Goal: Navigation & Orientation: Understand site structure

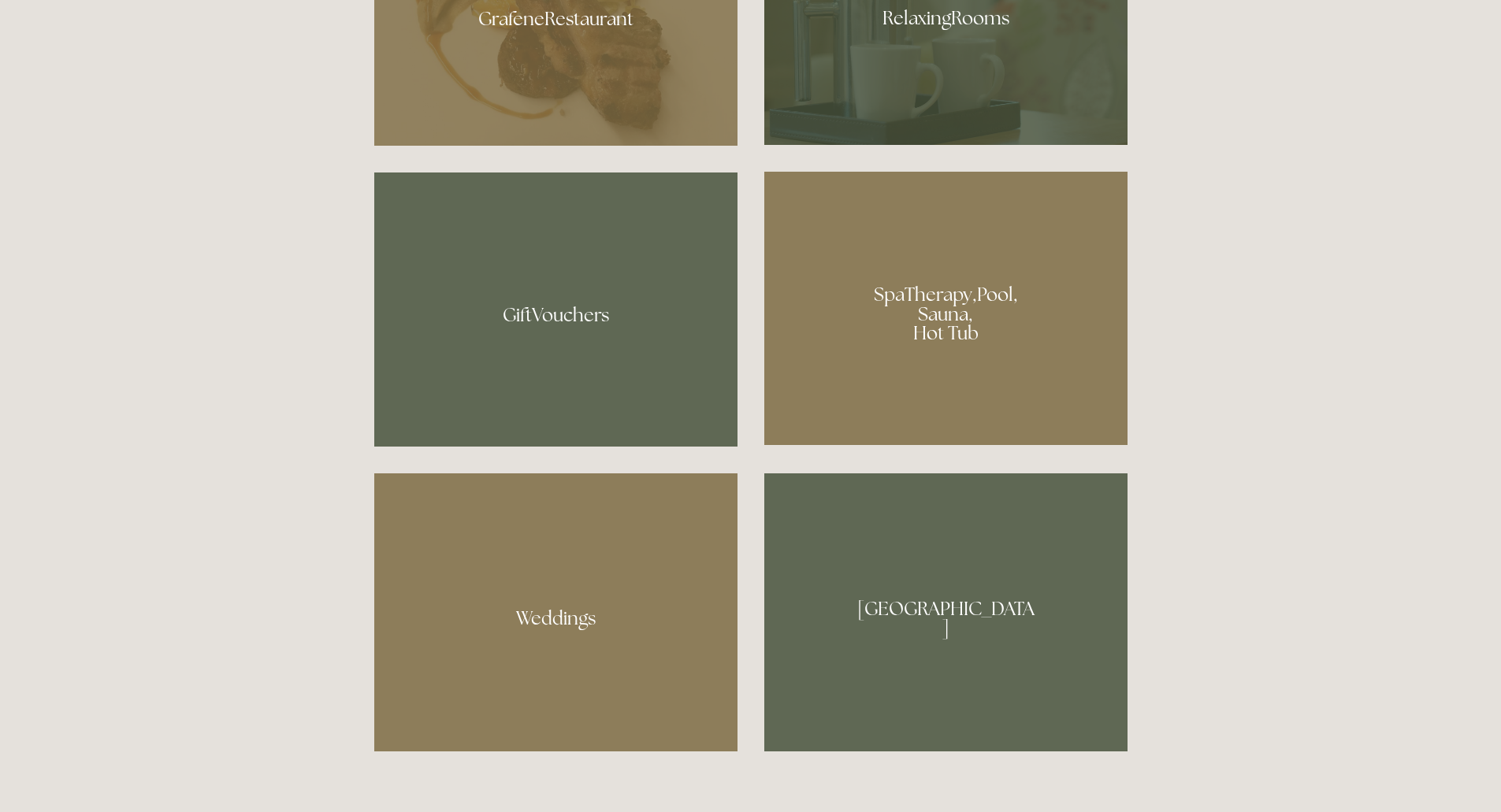
scroll to position [1339, 0]
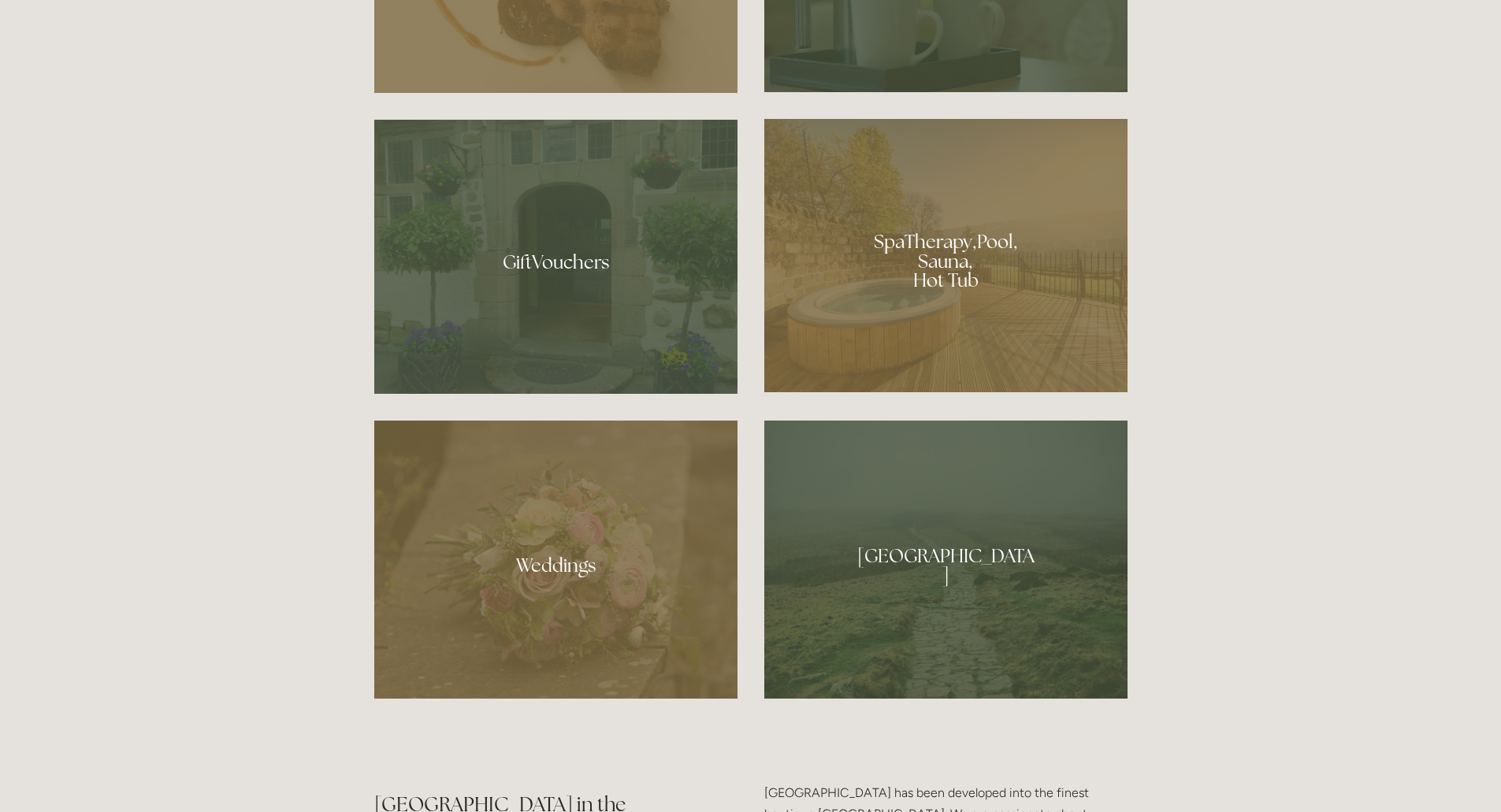
click at [960, 247] on div at bounding box center [946, 255] width 364 height 274
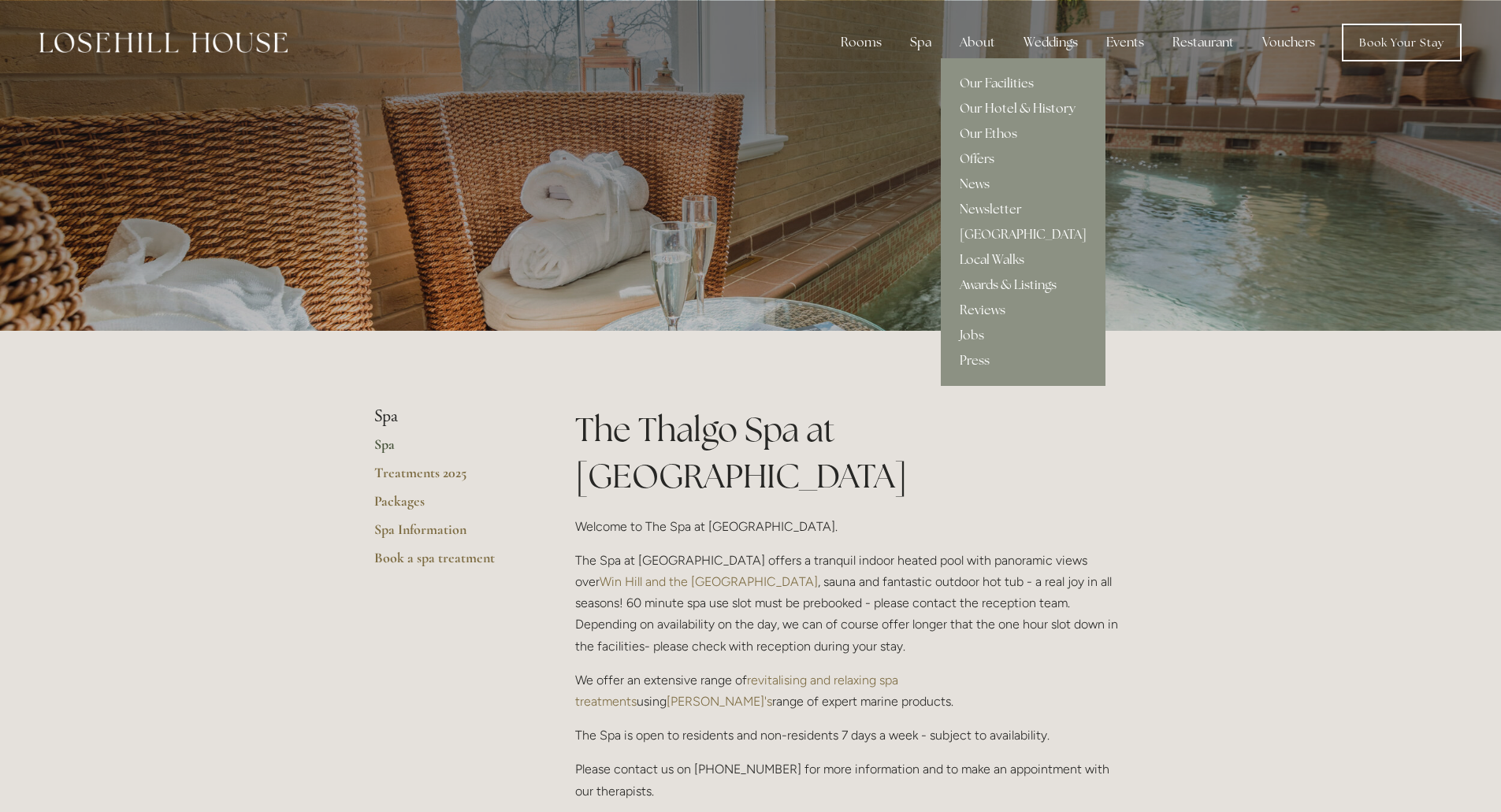
click at [996, 111] on link "Our Hotel & History" at bounding box center [1023, 109] width 165 height 26
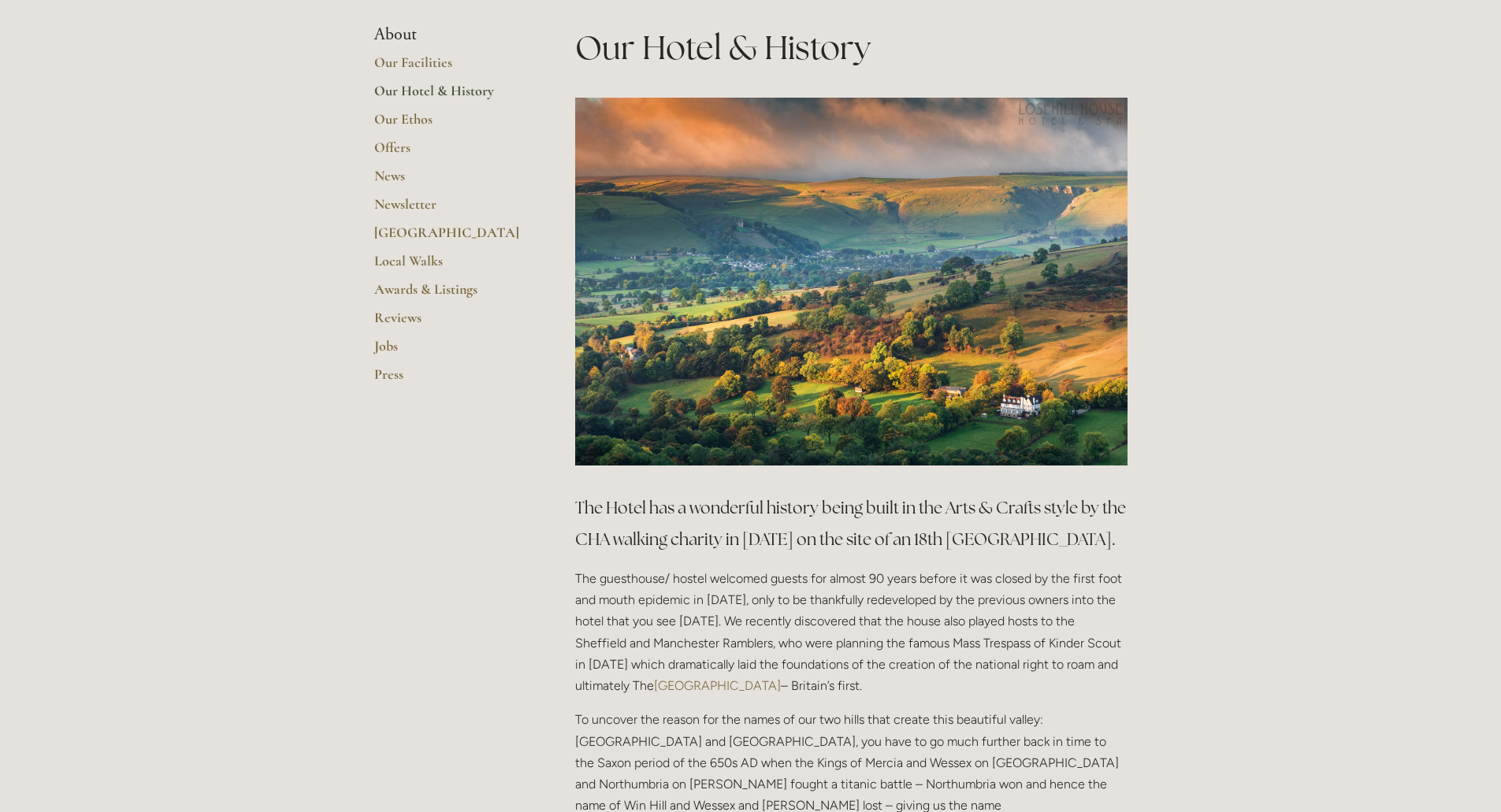
scroll to position [236, 0]
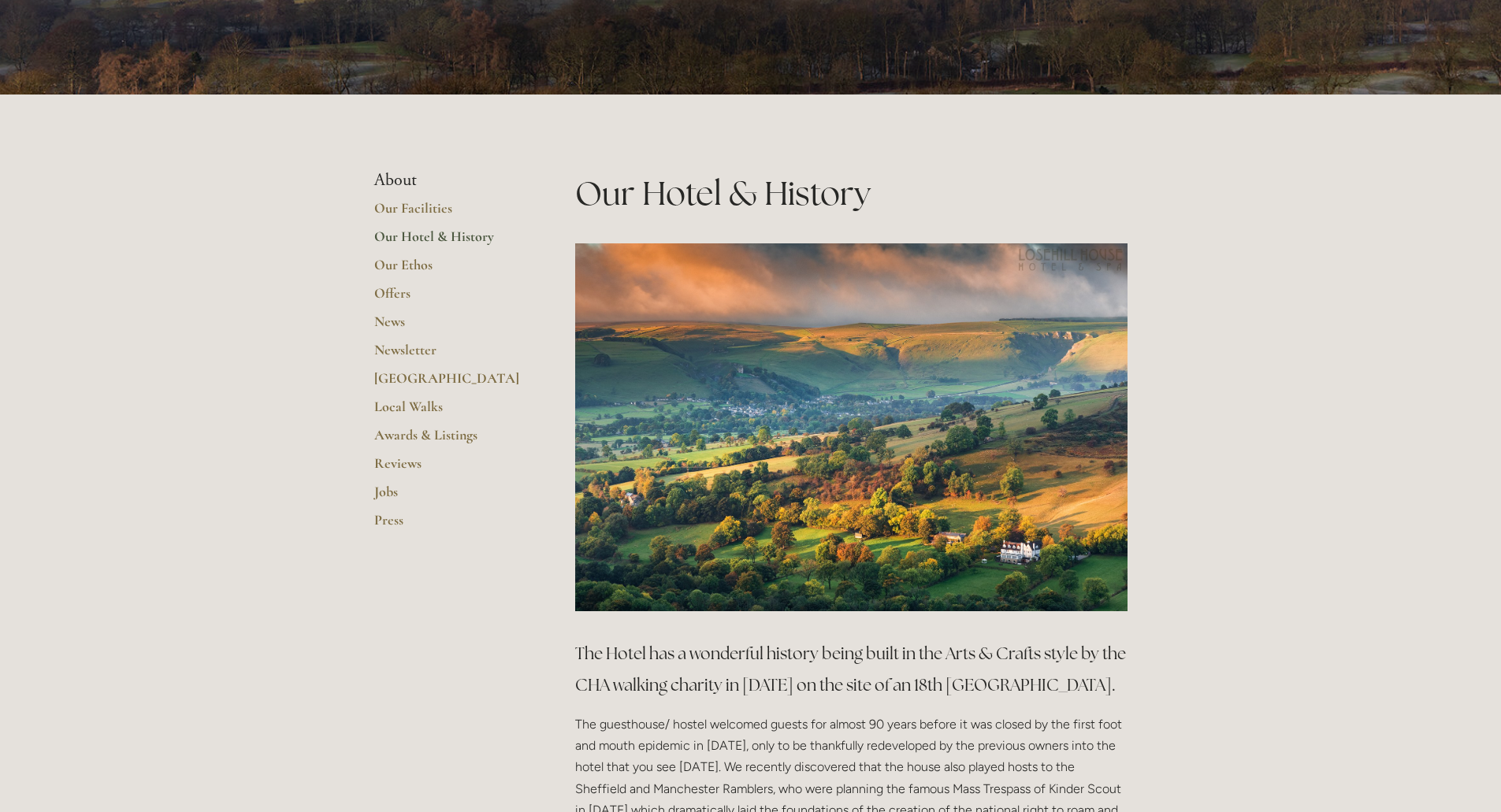
click at [428, 238] on link "Our Hotel & History" at bounding box center [450, 241] width 150 height 29
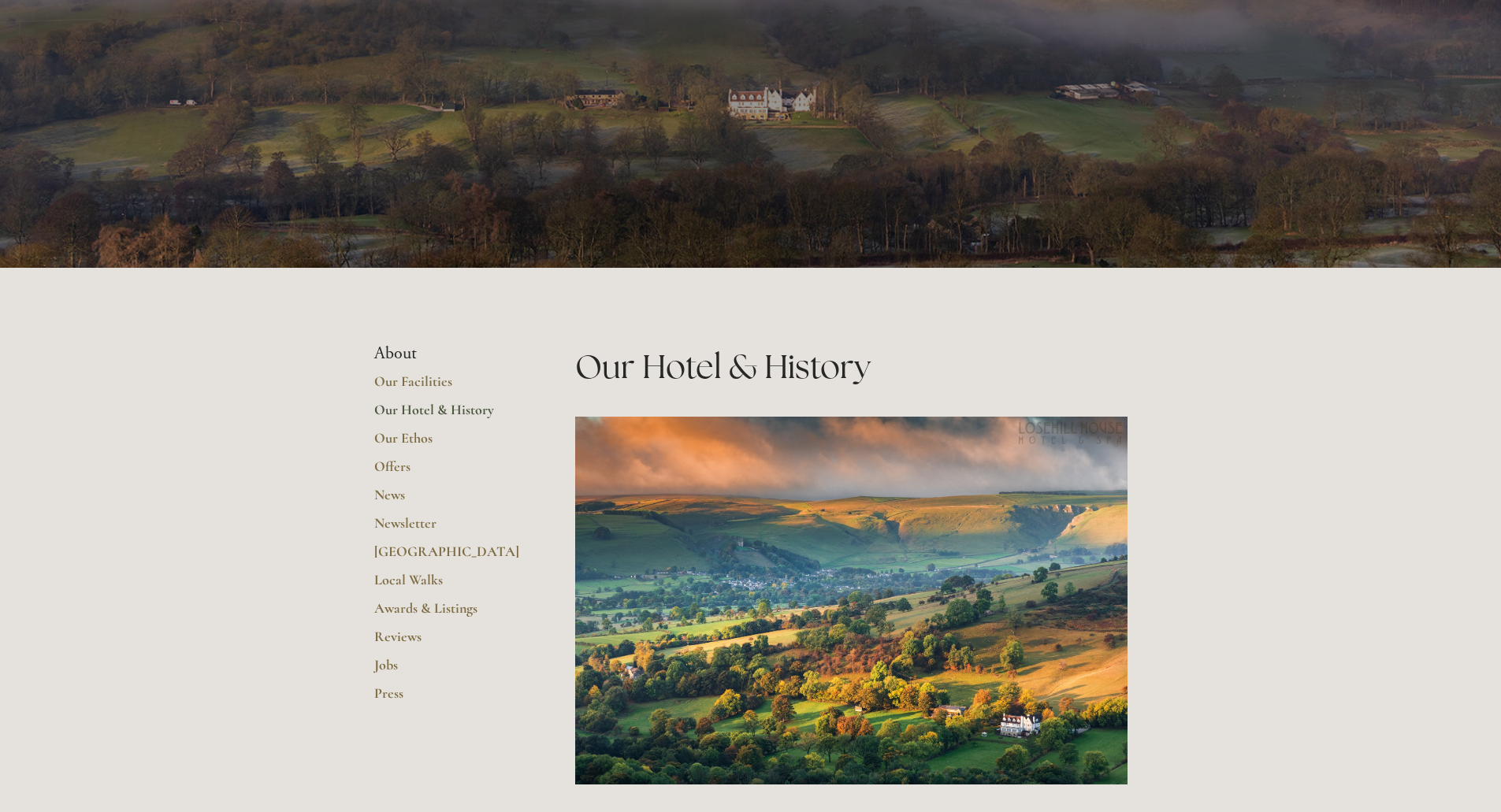
scroll to position [157, 0]
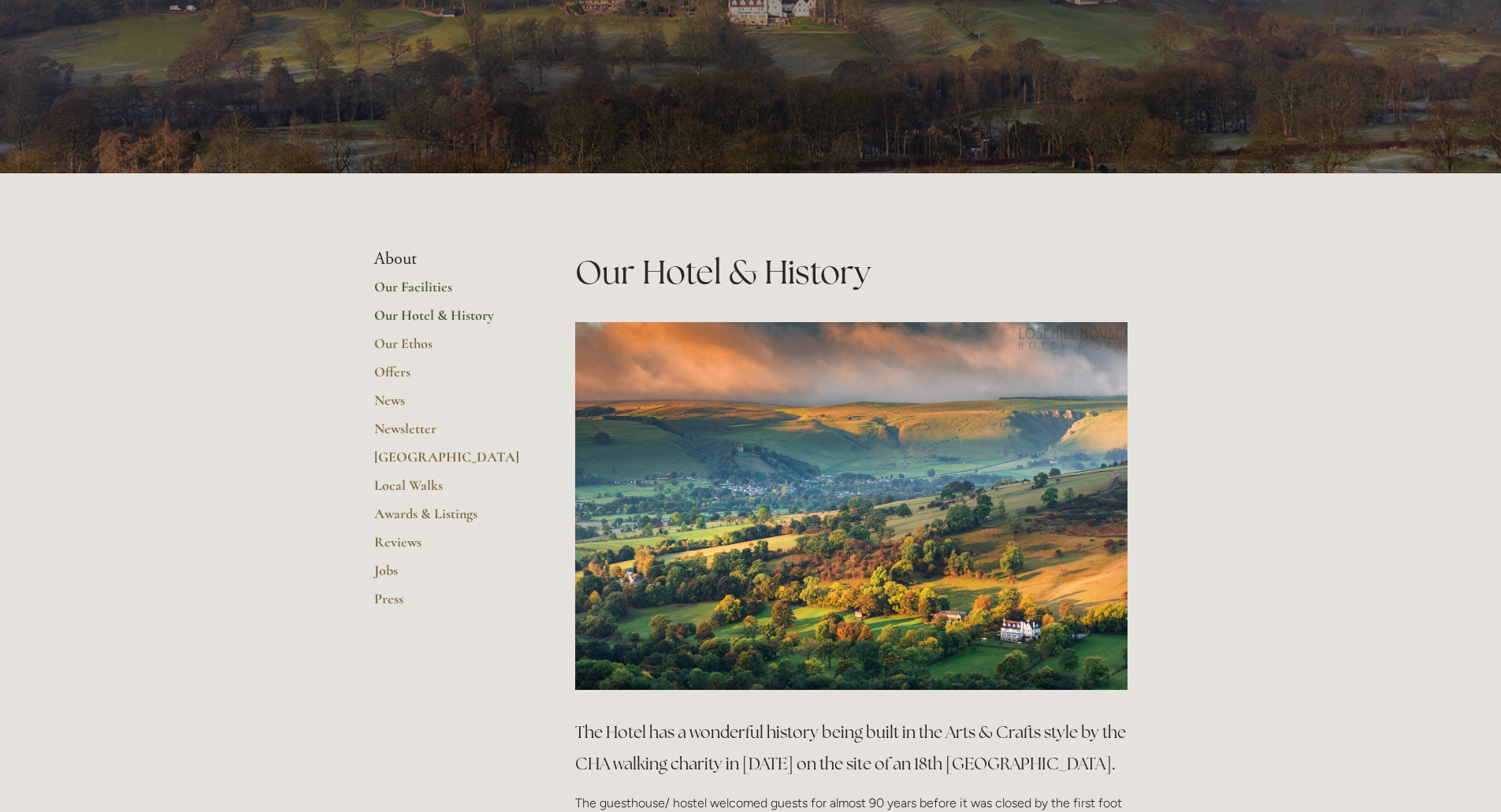
click at [417, 286] on link "Our Facilities" at bounding box center [450, 291] width 150 height 29
